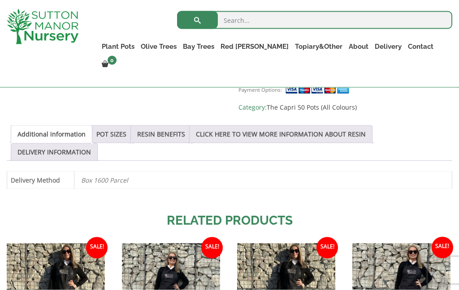
scroll to position [443, 0]
click at [119, 134] on link "POT SIZES" at bounding box center [111, 134] width 30 height 17
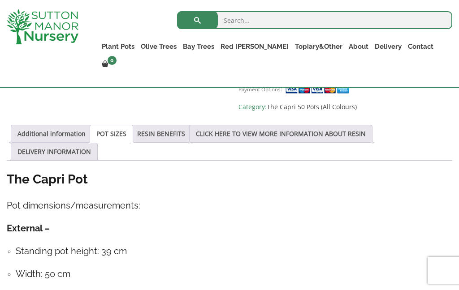
click at [165, 132] on link "RESIN BENEFITS" at bounding box center [161, 134] width 48 height 17
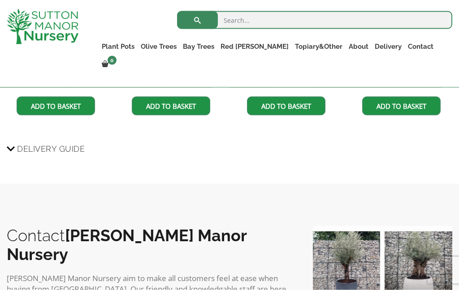
scroll to position [892, 0]
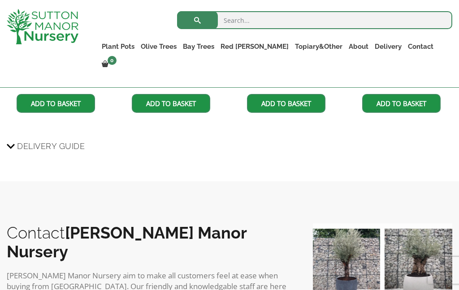
click at [20, 153] on span "Delivery Guide" at bounding box center [51, 146] width 68 height 17
click at [0, 0] on input "Delivery Guide" at bounding box center [0, 0] width 0 height 0
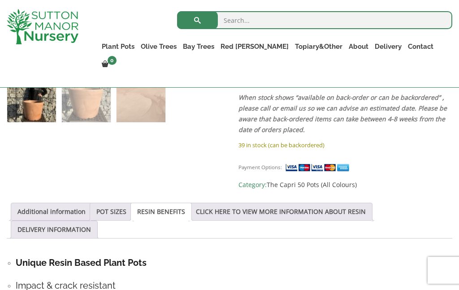
scroll to position [379, 0]
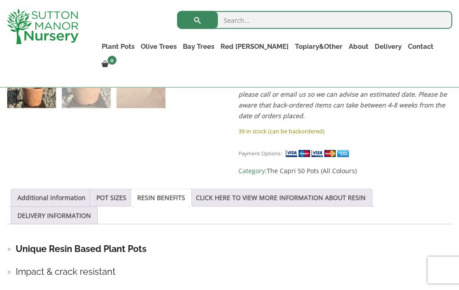
click at [366, 199] on link "CLICK HERE TO VIEW MORE INFORMATION ABOUT RESIN" at bounding box center [281, 198] width 170 height 17
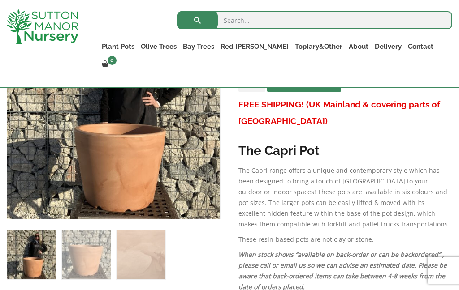
scroll to position [204, 0]
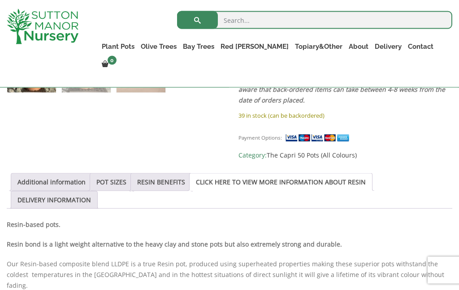
click at [123, 180] on link "POT SIZES" at bounding box center [111, 182] width 30 height 17
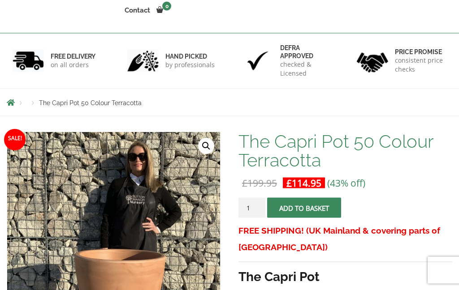
scroll to position [0, 0]
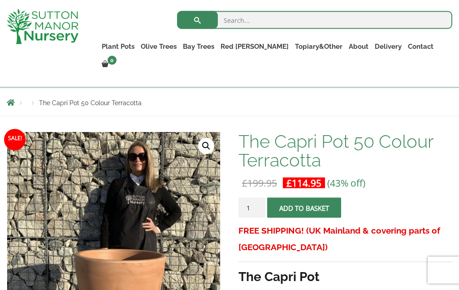
scroll to position [72, 0]
